Goal: Information Seeking & Learning: Check status

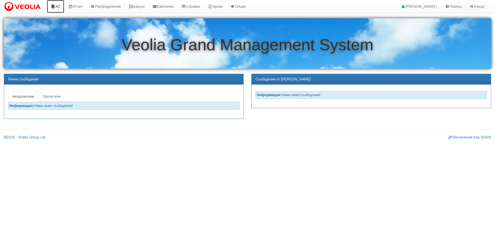
click at [54, 6] on icon at bounding box center [53, 7] width 5 height 4
click at [144, 7] on link "Казуси" at bounding box center [137, 6] width 24 height 13
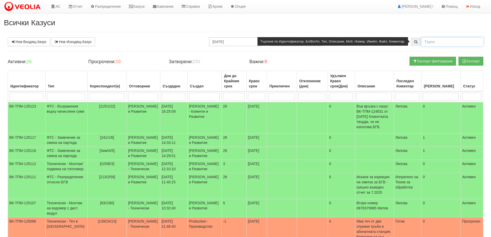
click at [434, 44] on input "text" at bounding box center [453, 41] width 62 height 9
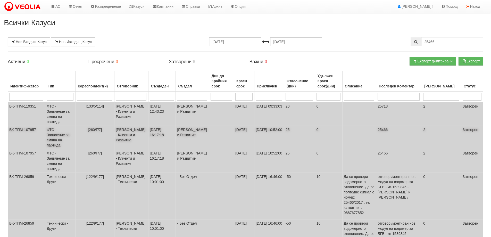
click at [56, 134] on td "ФТС - Заявление за смяна на партида" at bounding box center [60, 137] width 30 height 23
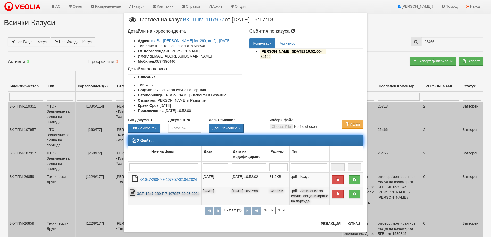
click at [157, 193] on link "ЗСП-1647-260-Г-7-107957-29.03.2024" at bounding box center [168, 194] width 63 height 4
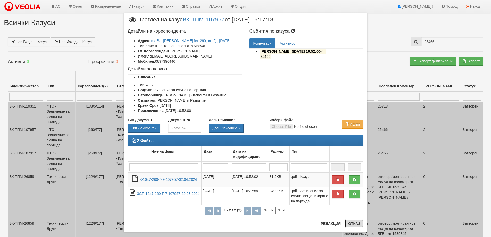
click at [354, 225] on button "Отказ" at bounding box center [354, 223] width 18 height 8
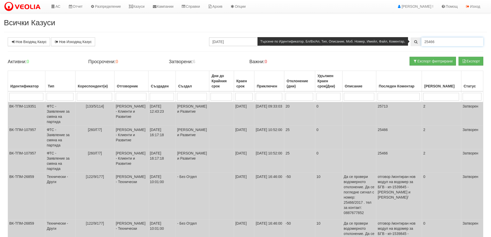
drag, startPoint x: 437, startPoint y: 42, endPoint x: 424, endPoint y: 42, distance: 13.7
click at [424, 42] on input "25466" at bounding box center [453, 41] width 62 height 9
type input "25491"
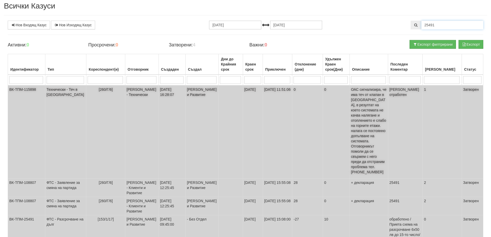
scroll to position [26, 0]
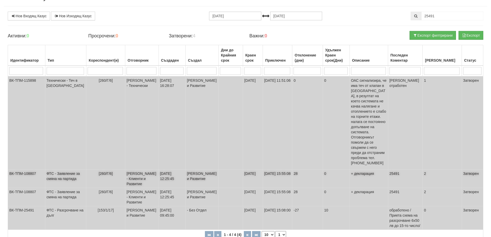
click at [55, 170] on td "ФТС - Заявление за смяна на партида" at bounding box center [65, 179] width 41 height 18
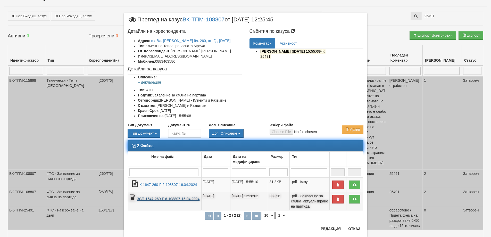
click at [166, 199] on link "ЗСП-1647-260-Г-6-108807-15.04.2024" at bounding box center [168, 199] width 63 height 4
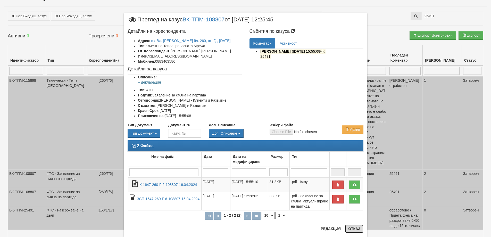
click at [354, 227] on button "Отказ" at bounding box center [354, 229] width 18 height 8
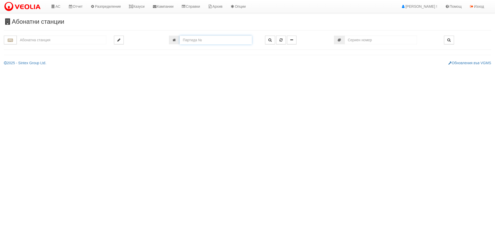
click at [196, 40] on input "number" at bounding box center [216, 40] width 72 height 9
type input "25466"
type input "260/Г - "[PERSON_NAME] [GEOGRAPHIC_DATA] " ЕАД"
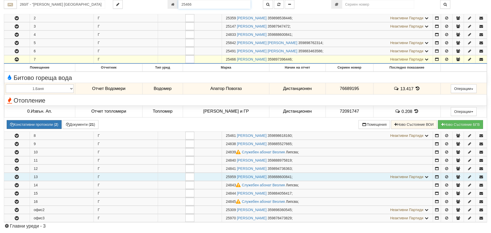
scroll to position [100, 0]
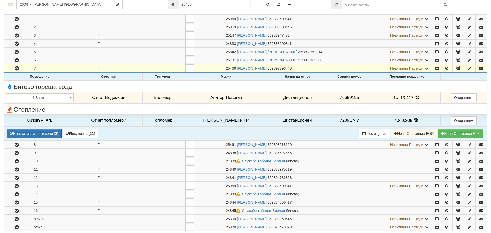
click at [415, 97] on icon at bounding box center [418, 97] width 6 height 4
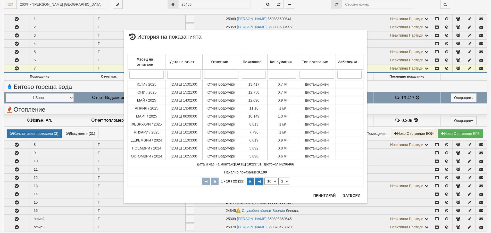
click at [276, 182] on select "10 20 30 40" at bounding box center [271, 181] width 13 height 7
select select "40"
click at [265, 185] on select "10 20 30 40" at bounding box center [271, 181] width 13 height 7
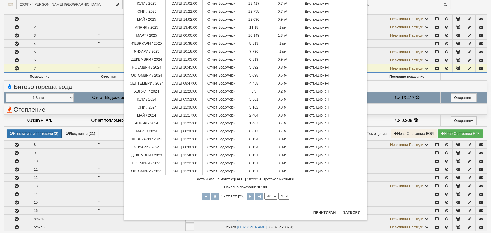
scroll to position [64, 0]
click at [349, 210] on button "Затвори" at bounding box center [351, 212] width 23 height 8
